Goal: Use online tool/utility: Utilize a website feature to perform a specific function

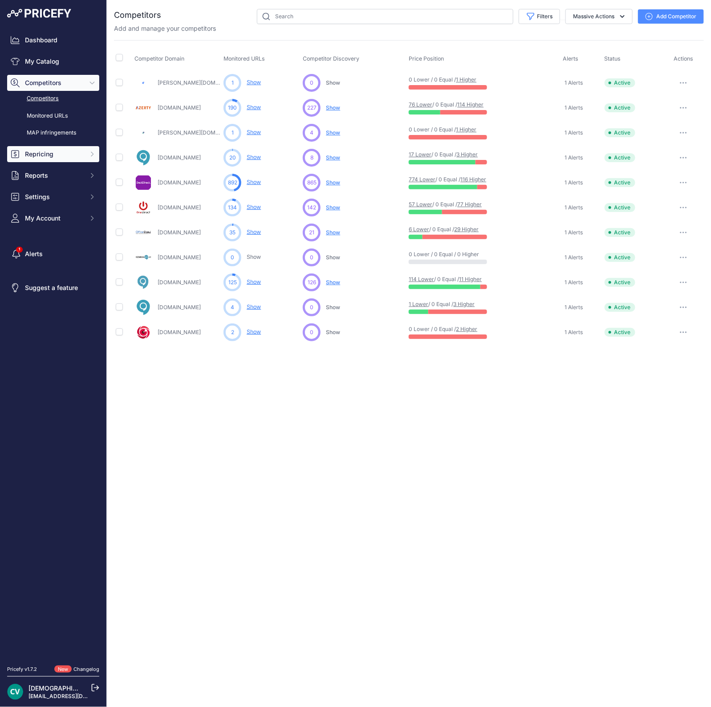
click at [53, 159] on button "Repricing" at bounding box center [53, 154] width 92 height 16
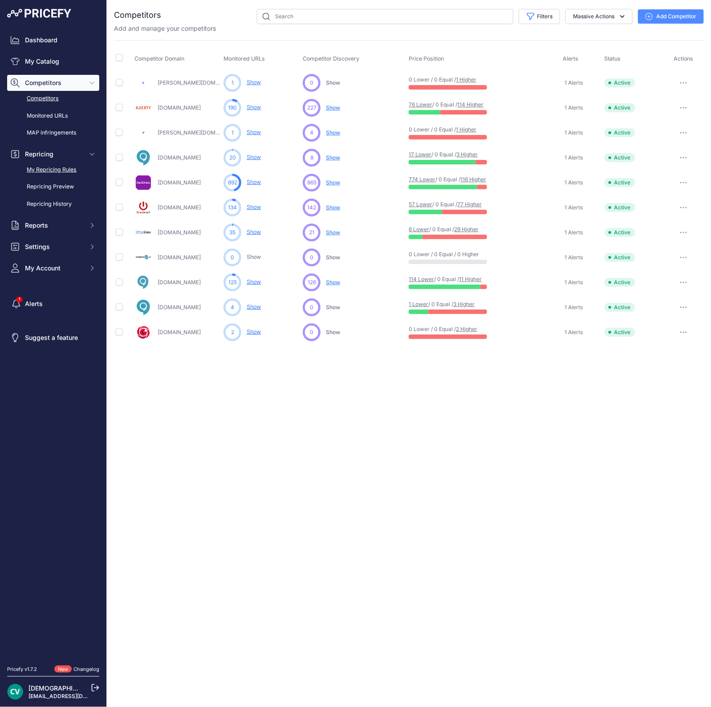
click at [60, 172] on link "My Repricing Rules" at bounding box center [53, 170] width 92 height 16
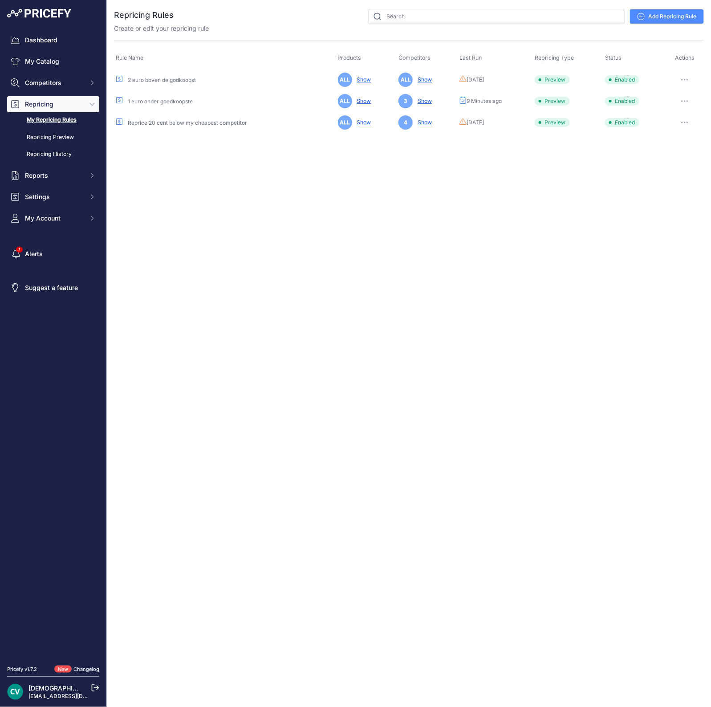
click at [281, 286] on div "Close You are not connected to the internet." at bounding box center [409, 353] width 604 height 707
click at [662, 209] on div "Close You are not connected to the internet." at bounding box center [409, 353] width 604 height 707
click at [683, 102] on button "button" at bounding box center [685, 101] width 18 height 12
click at [682, 129] on button "Run Preview" at bounding box center [673, 134] width 57 height 14
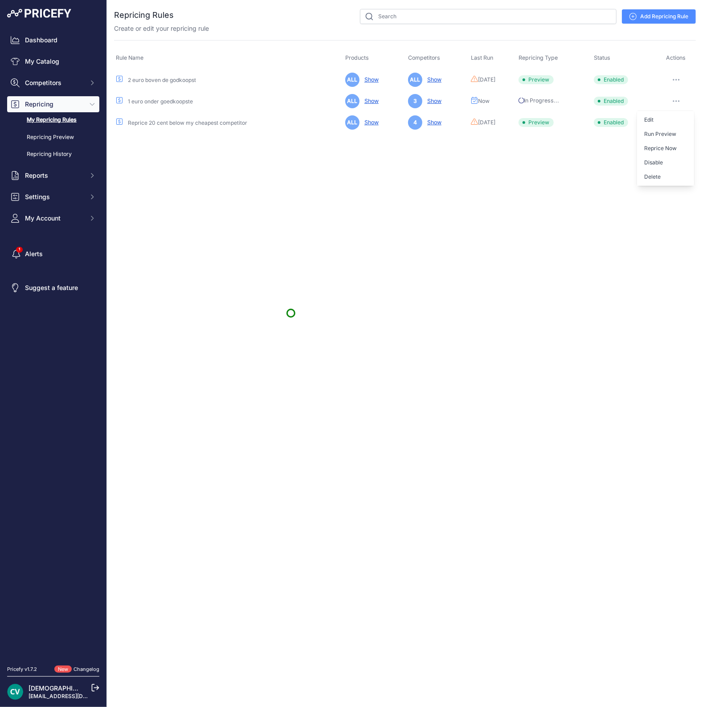
click at [291, 313] on div "Close You are not connected to the internet." at bounding box center [405, 353] width 596 height 707
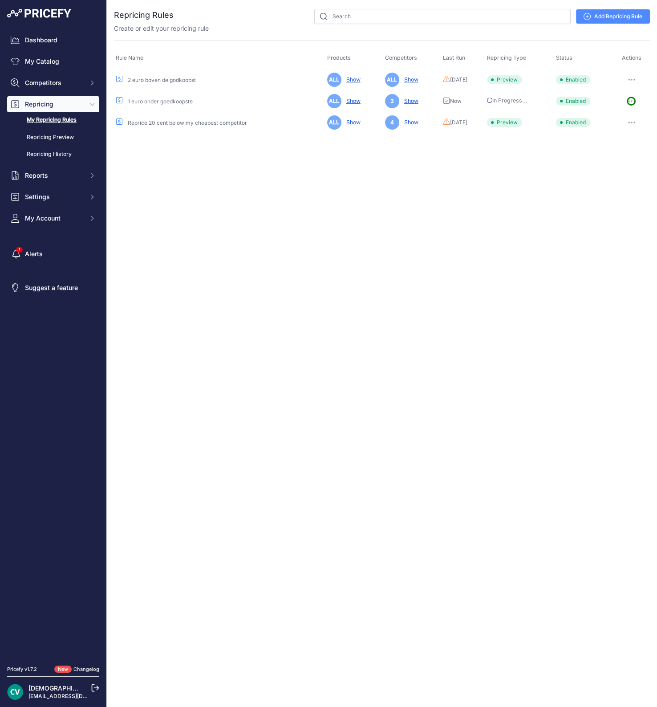
click at [632, 101] on button "button" at bounding box center [632, 101] width 18 height 12
click at [628, 130] on button "Run Preview" at bounding box center [620, 134] width 57 height 14
